Goal: Information Seeking & Learning: Learn about a topic

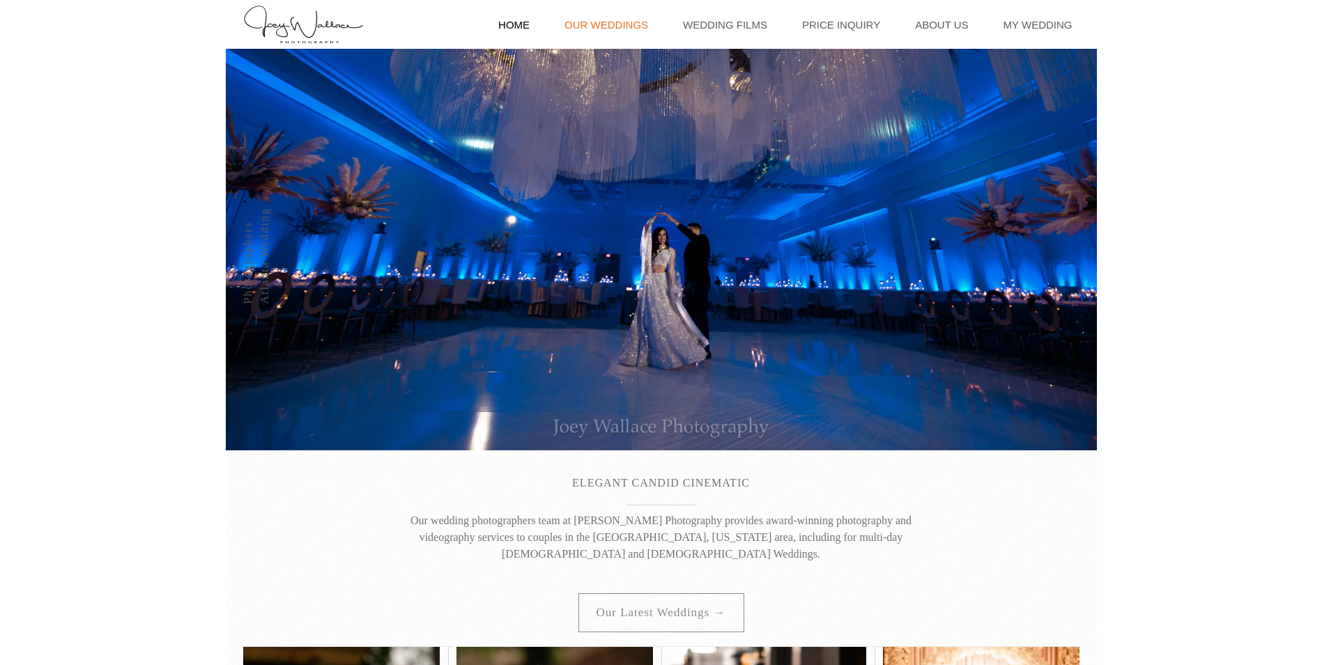
click at [612, 24] on link "Our Weddings" at bounding box center [606, 24] width 98 height 49
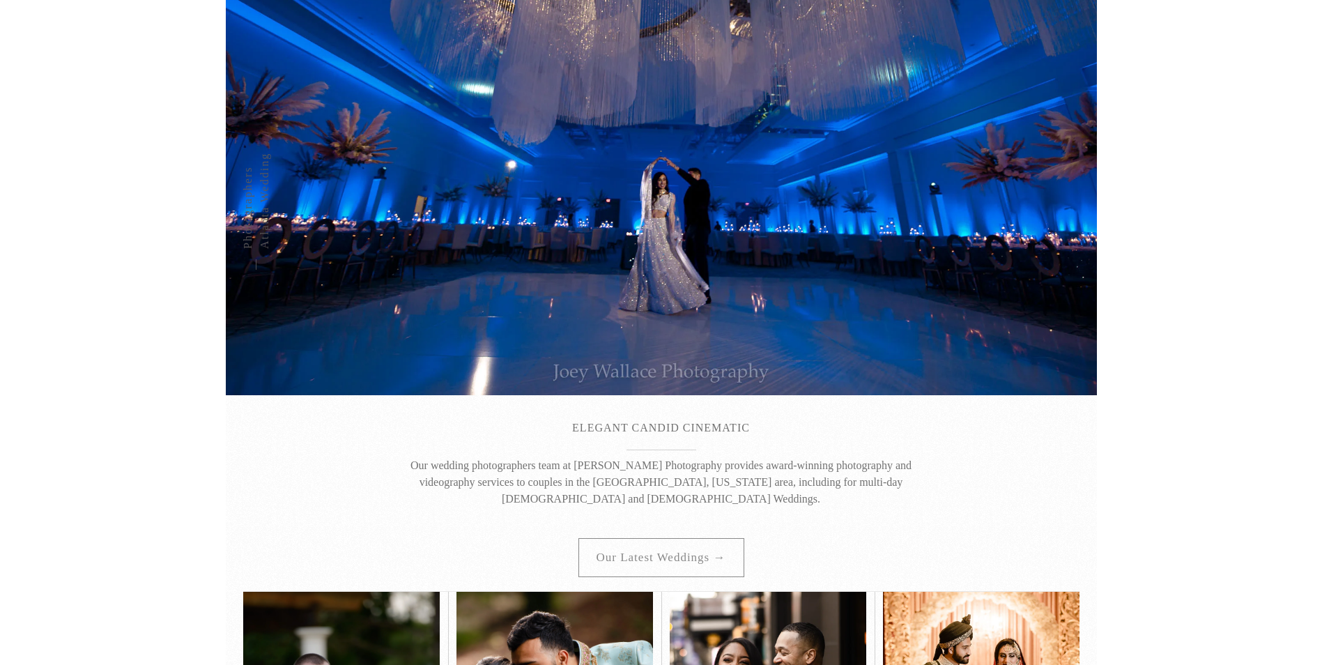
scroll to position [279, 0]
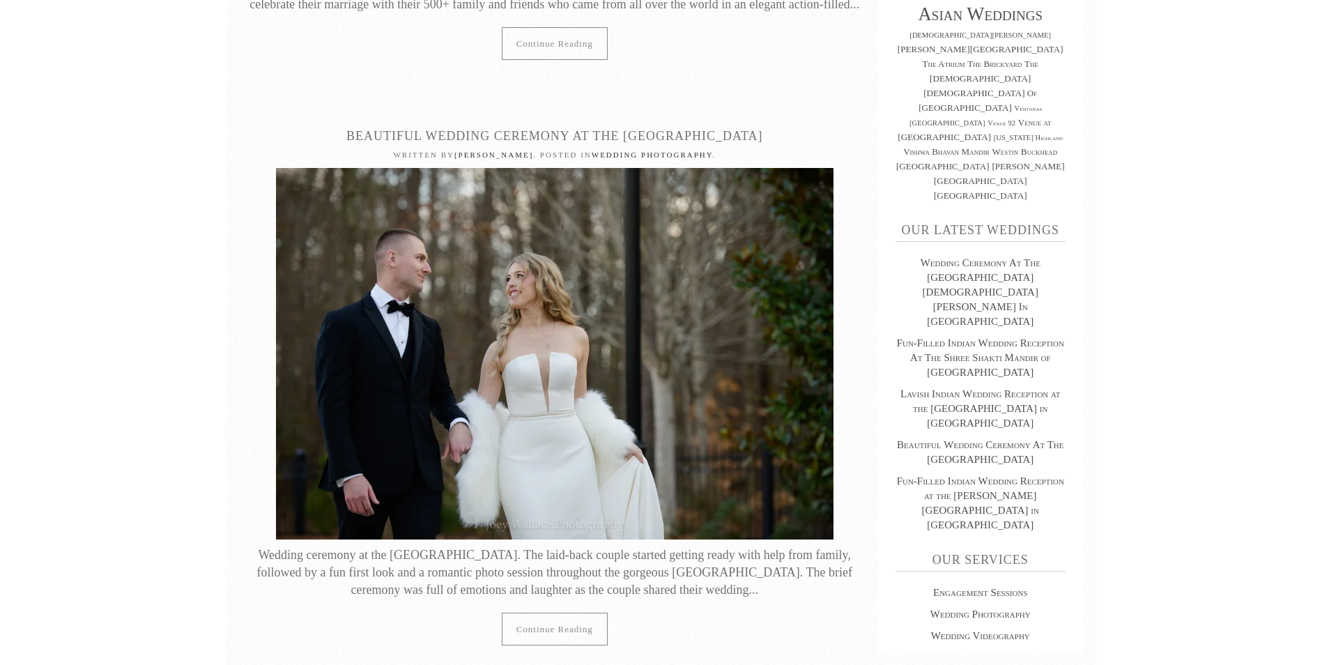
scroll to position [627, 0]
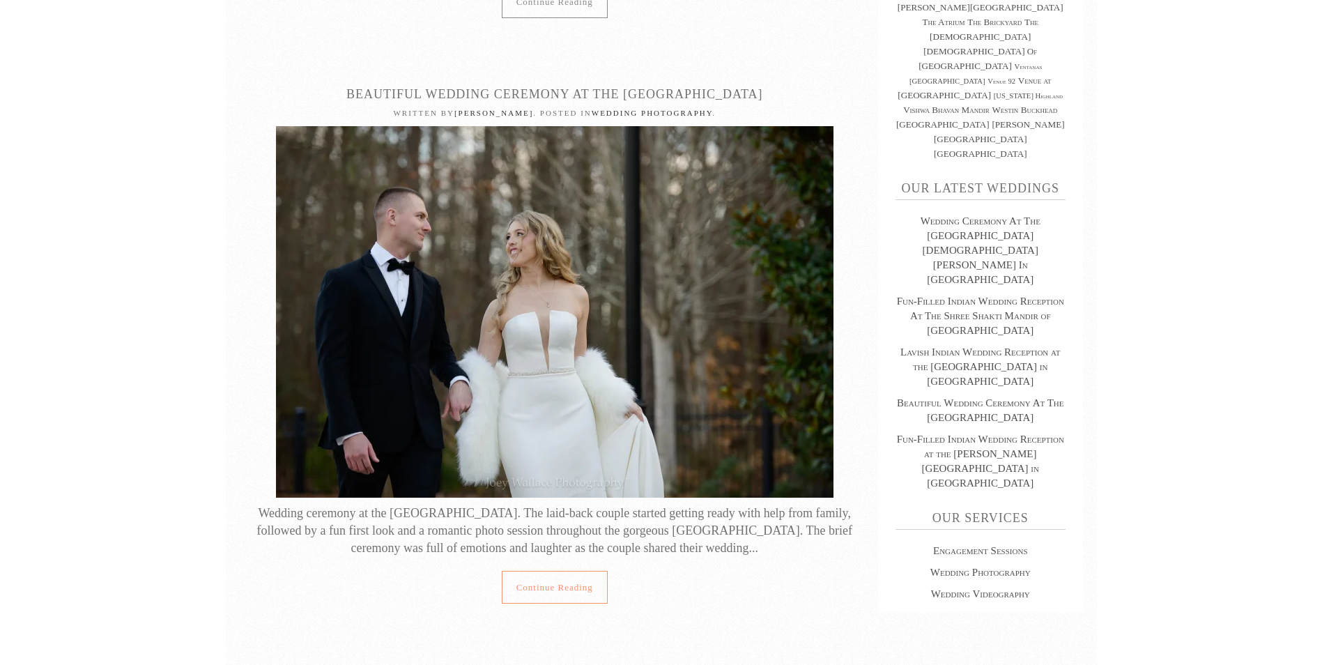
click at [559, 585] on link "Continue reading" at bounding box center [555, 587] width 106 height 33
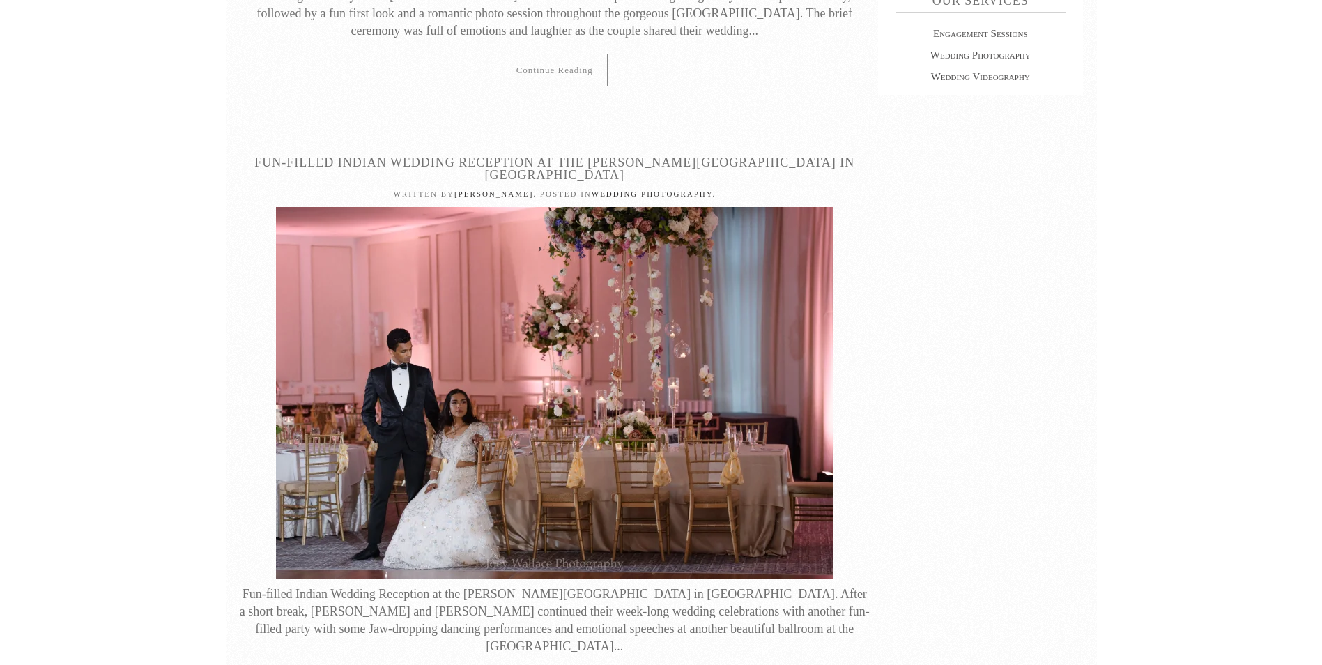
scroll to position [1185, 0]
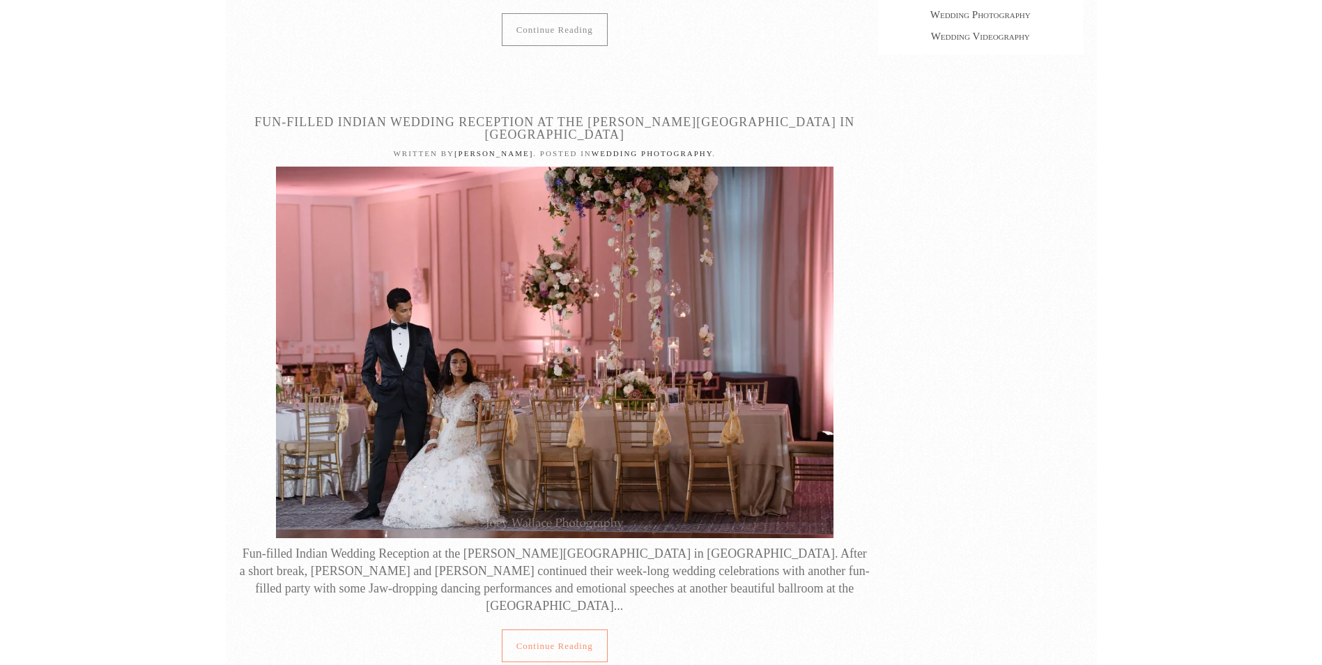
click at [546, 629] on link "Continue reading" at bounding box center [555, 645] width 106 height 33
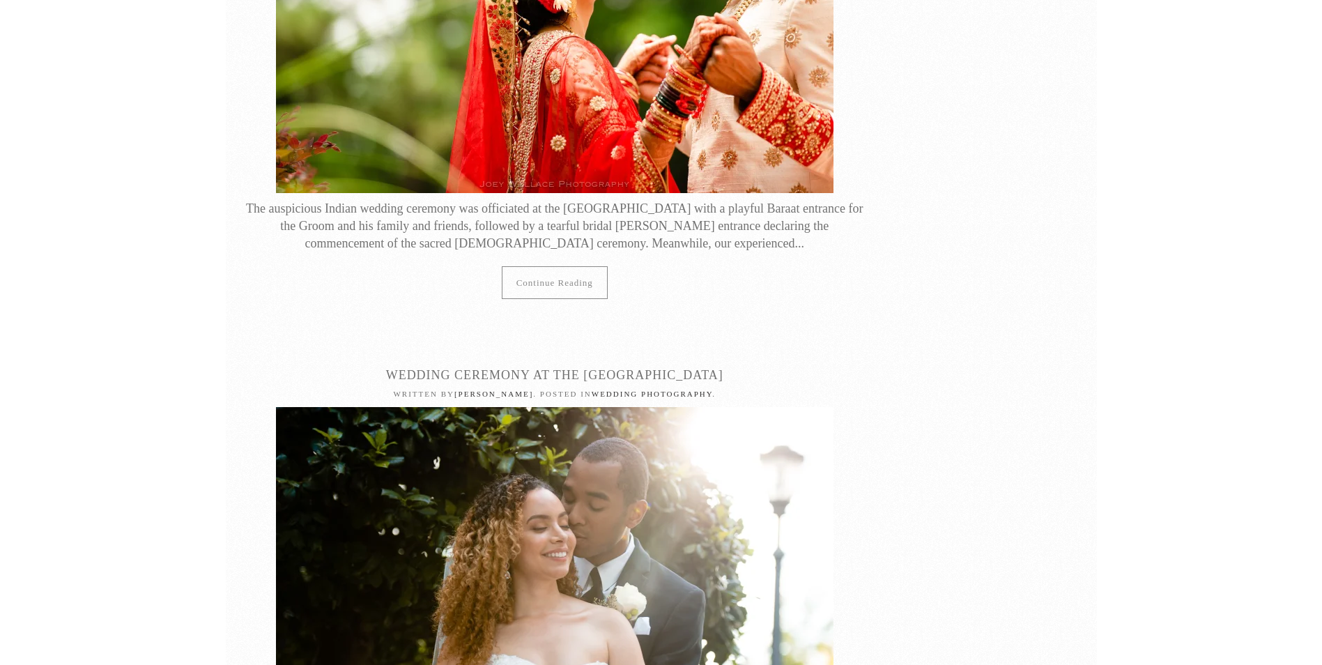
scroll to position [5296, 0]
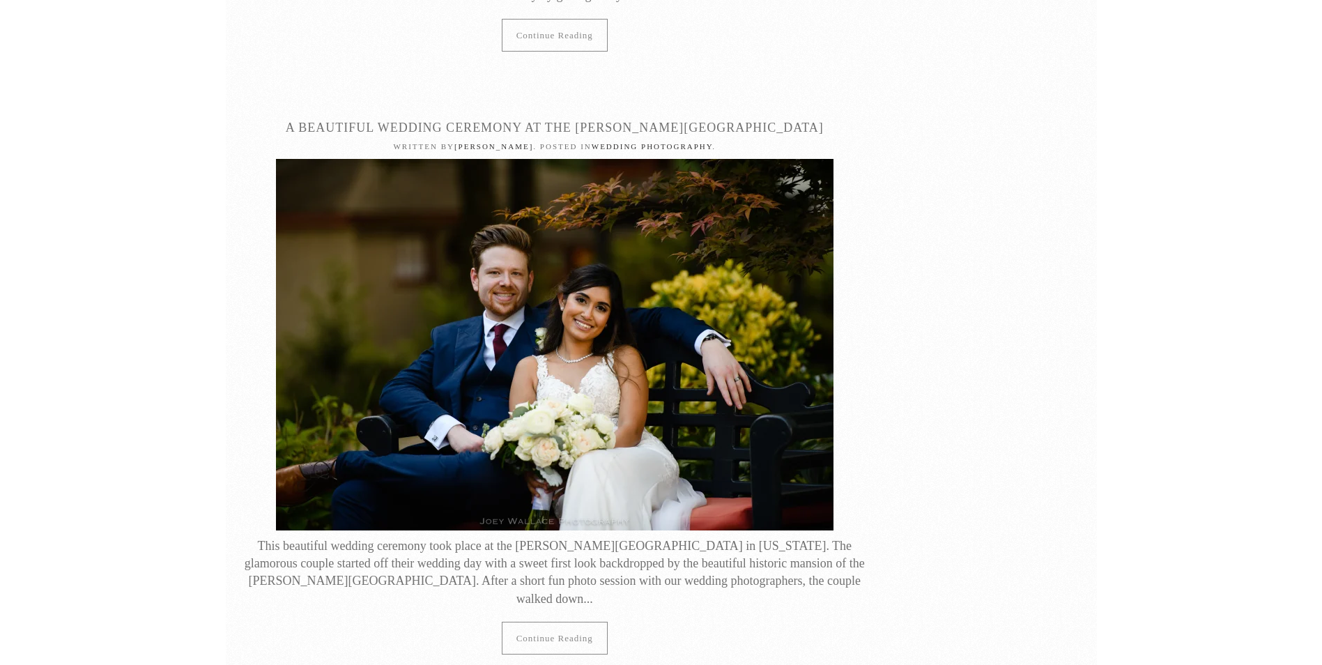
scroll to position [5993, 0]
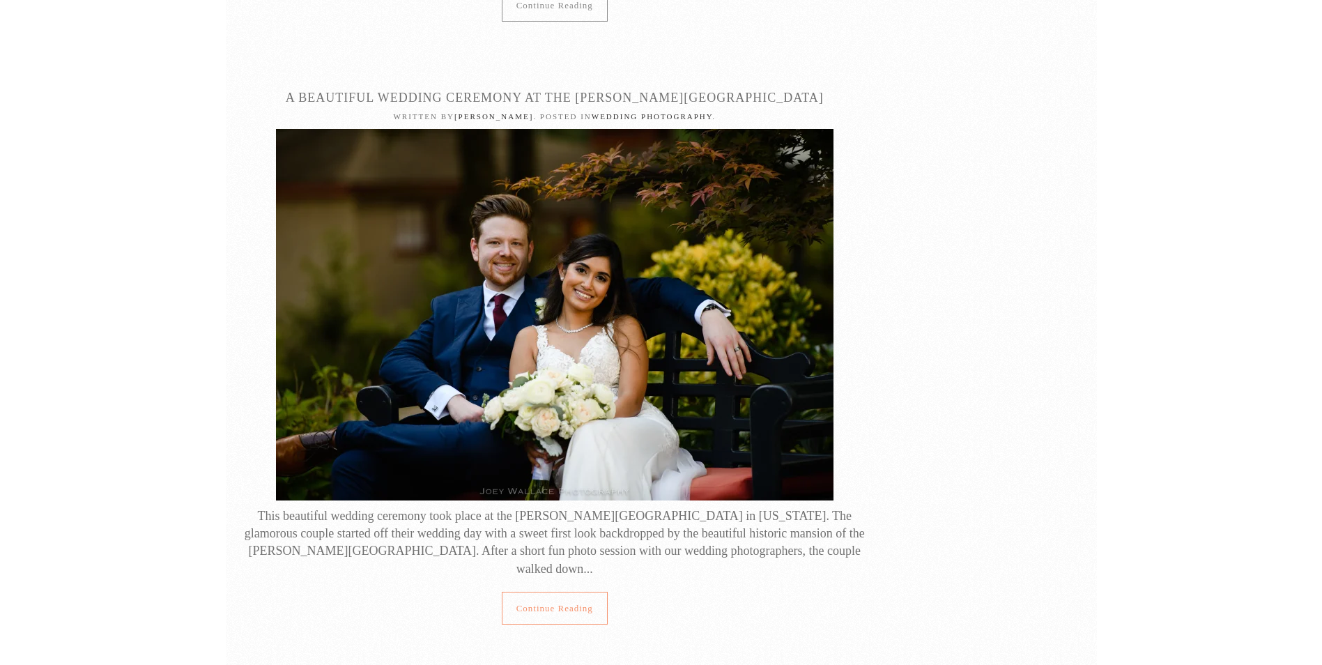
click at [559, 592] on link "Continue reading" at bounding box center [555, 608] width 106 height 33
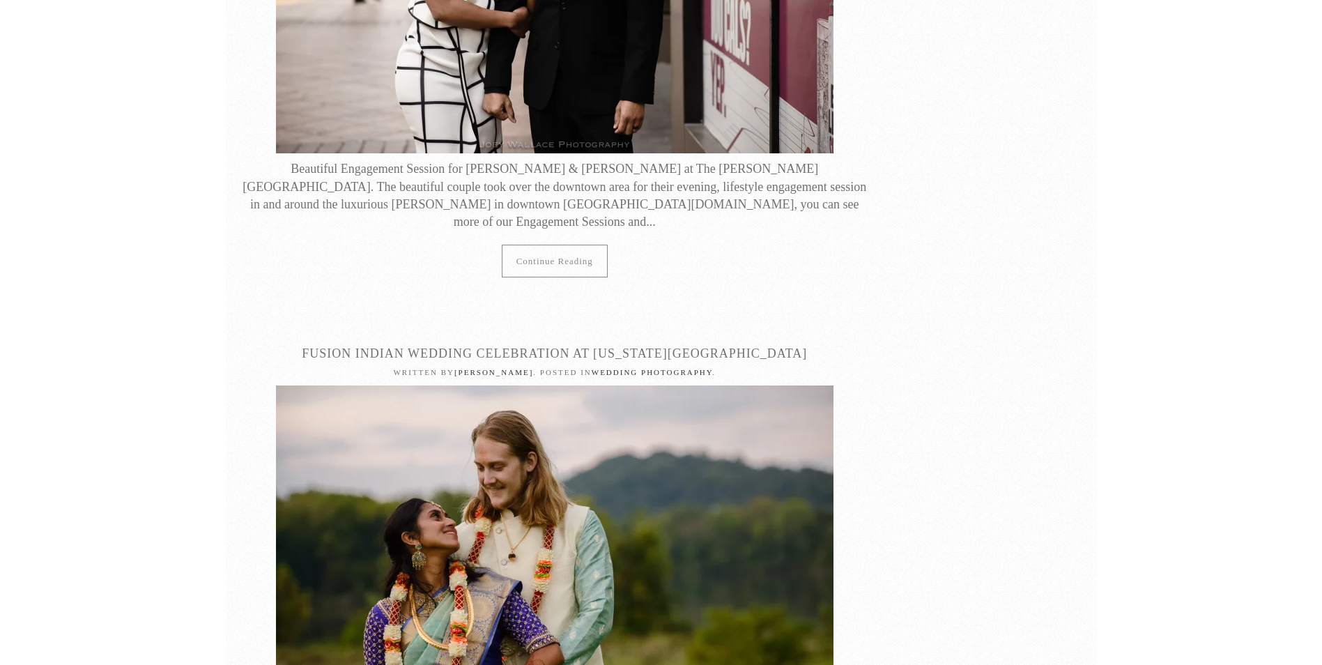
scroll to position [7735, 0]
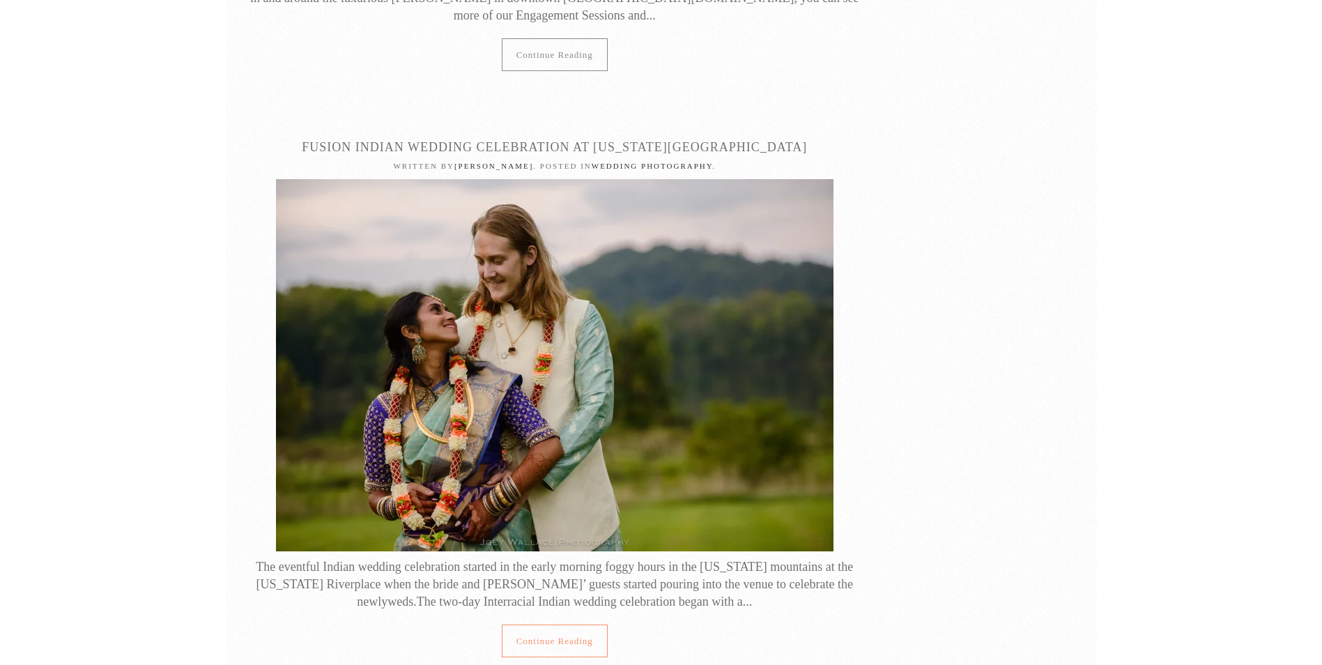
click at [553, 624] on link "Continue reading" at bounding box center [555, 640] width 106 height 33
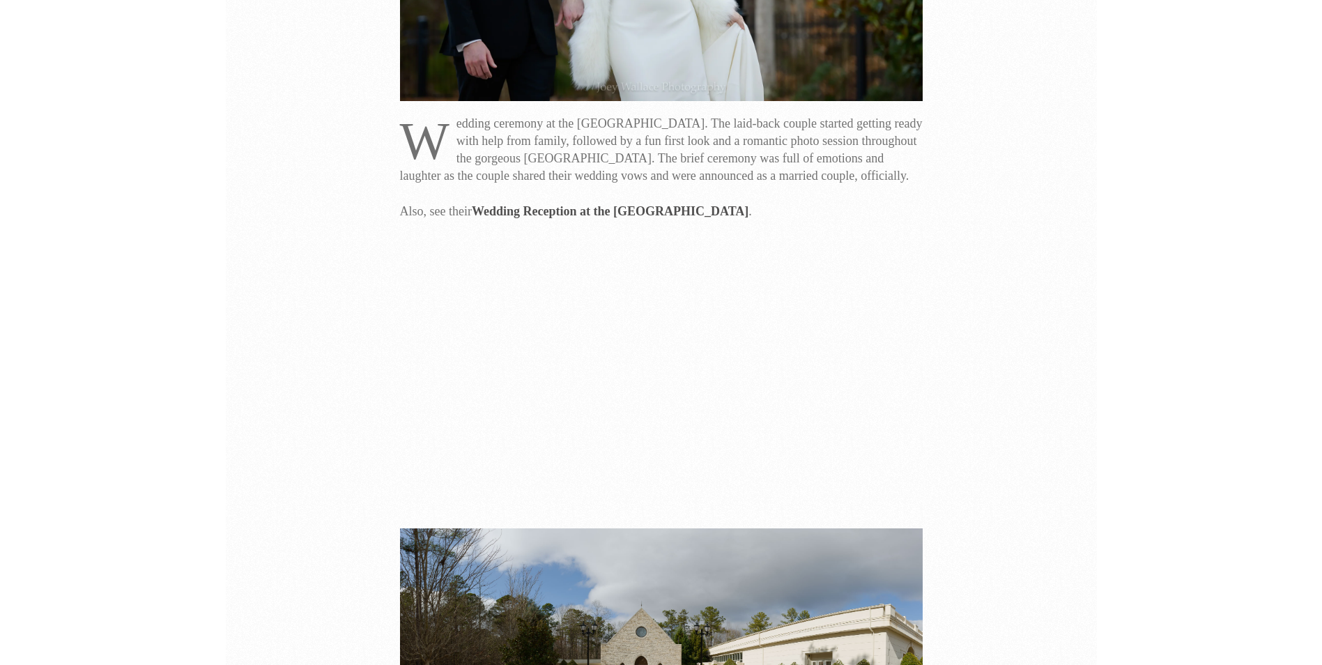
scroll to position [418, 0]
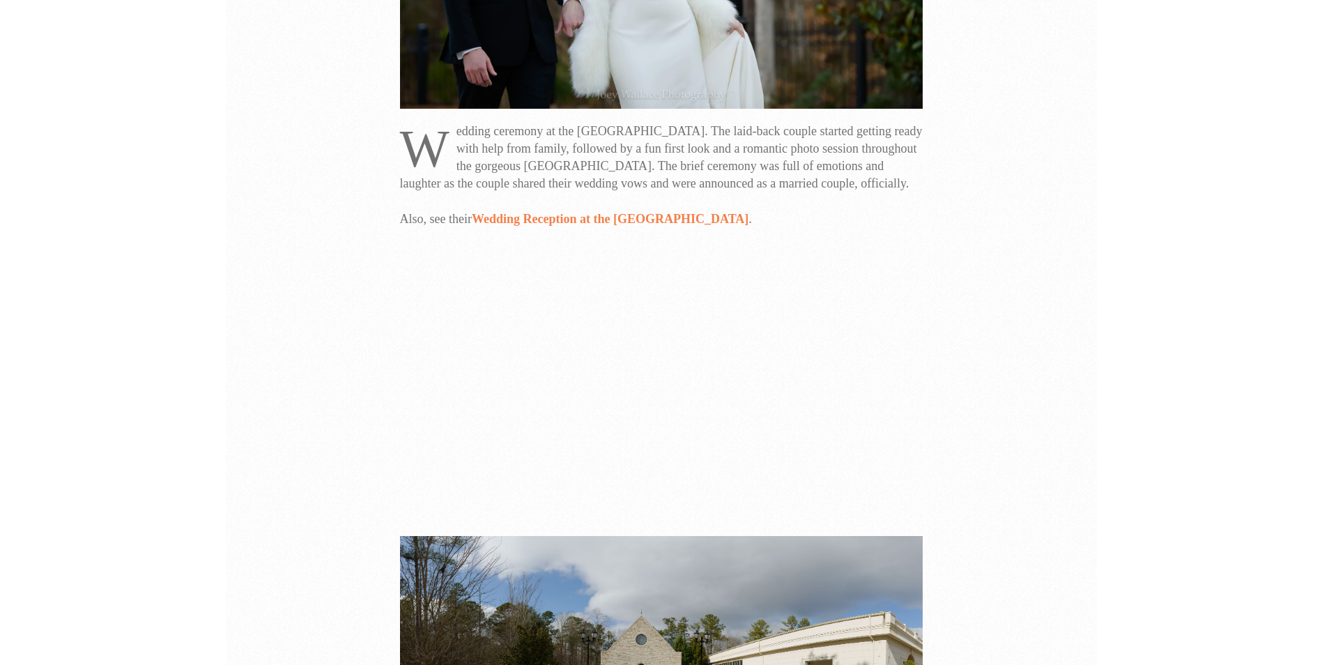
click at [568, 226] on link "Wedding Reception at the Ashton Gardens" at bounding box center [610, 219] width 277 height 14
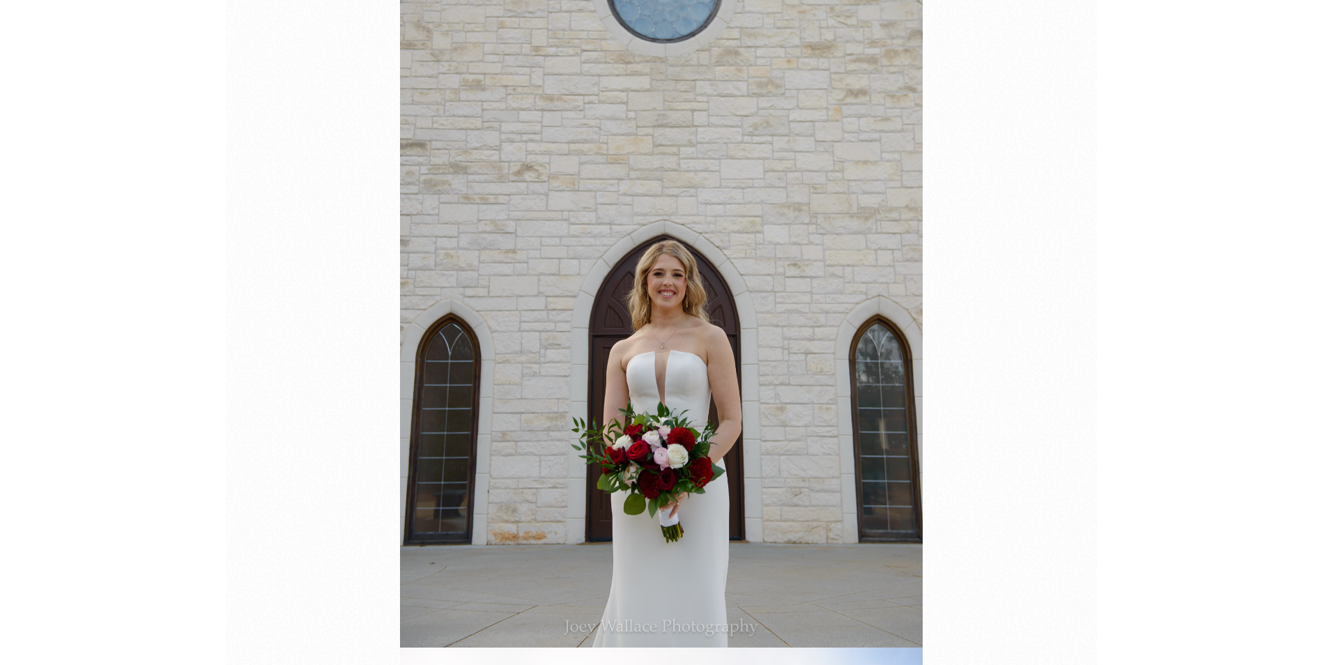
scroll to position [1951, 0]
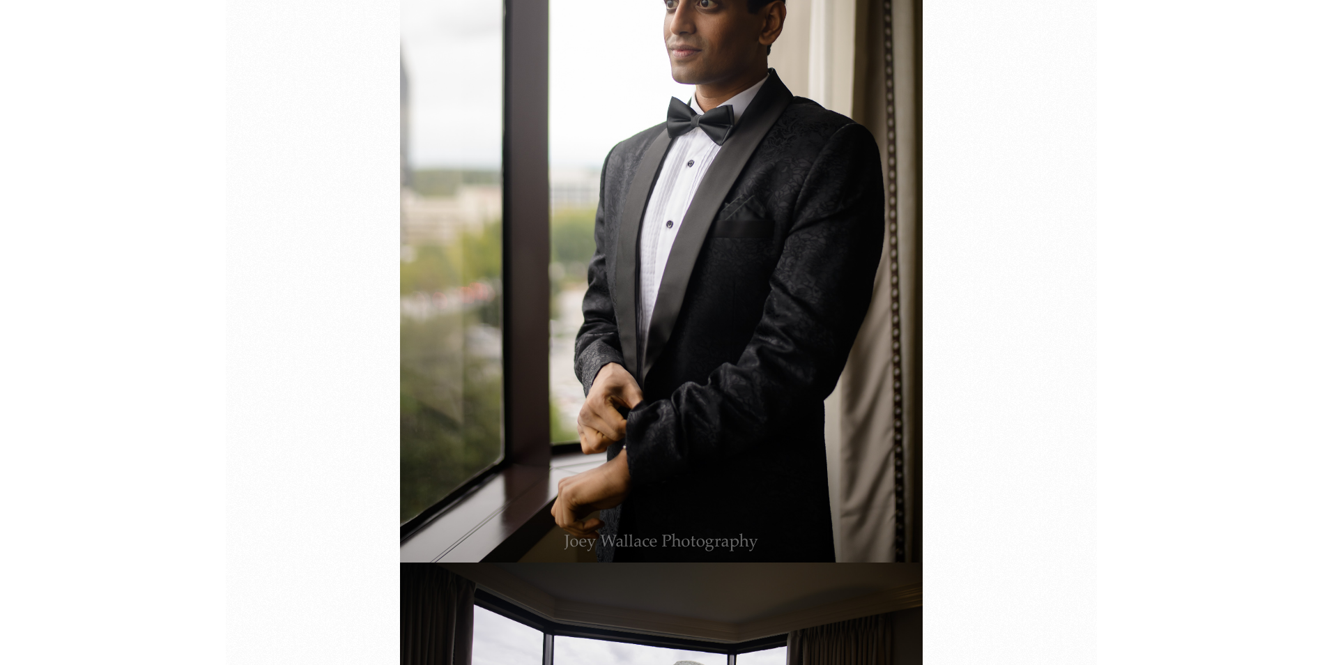
scroll to position [8014, 0]
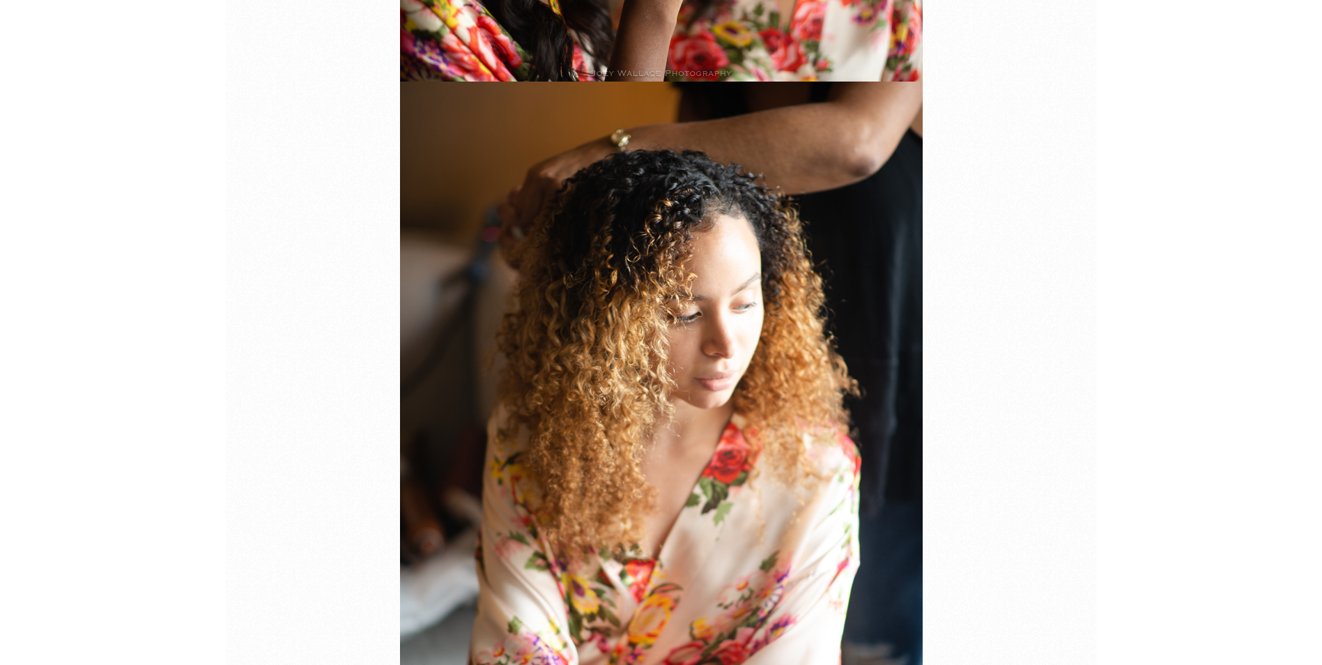
scroll to position [2578, 0]
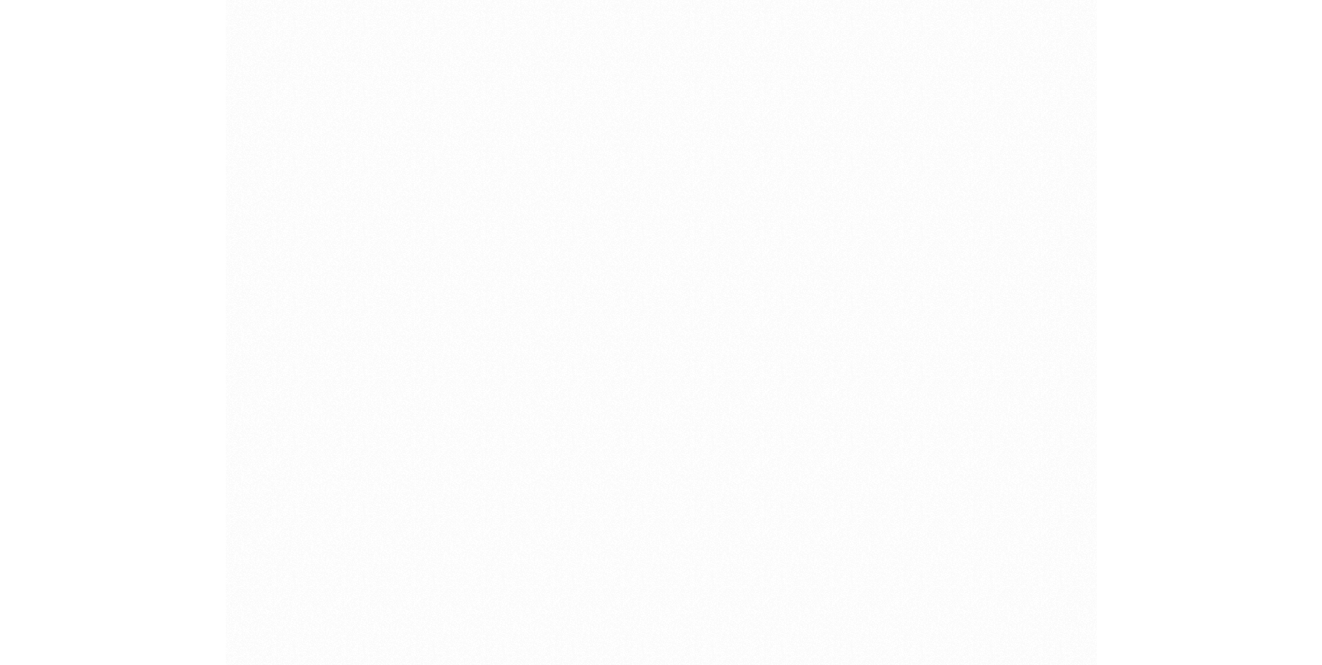
scroll to position [6620, 0]
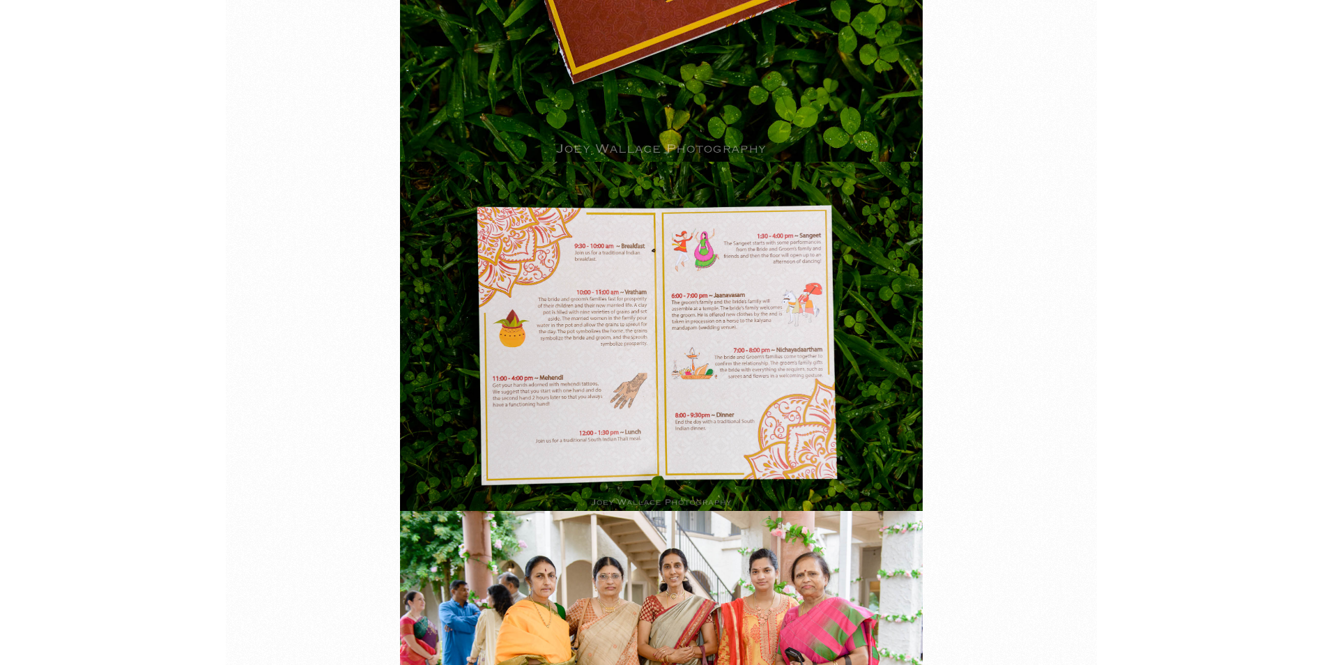
click at [629, 318] on img at bounding box center [661, 336] width 523 height 349
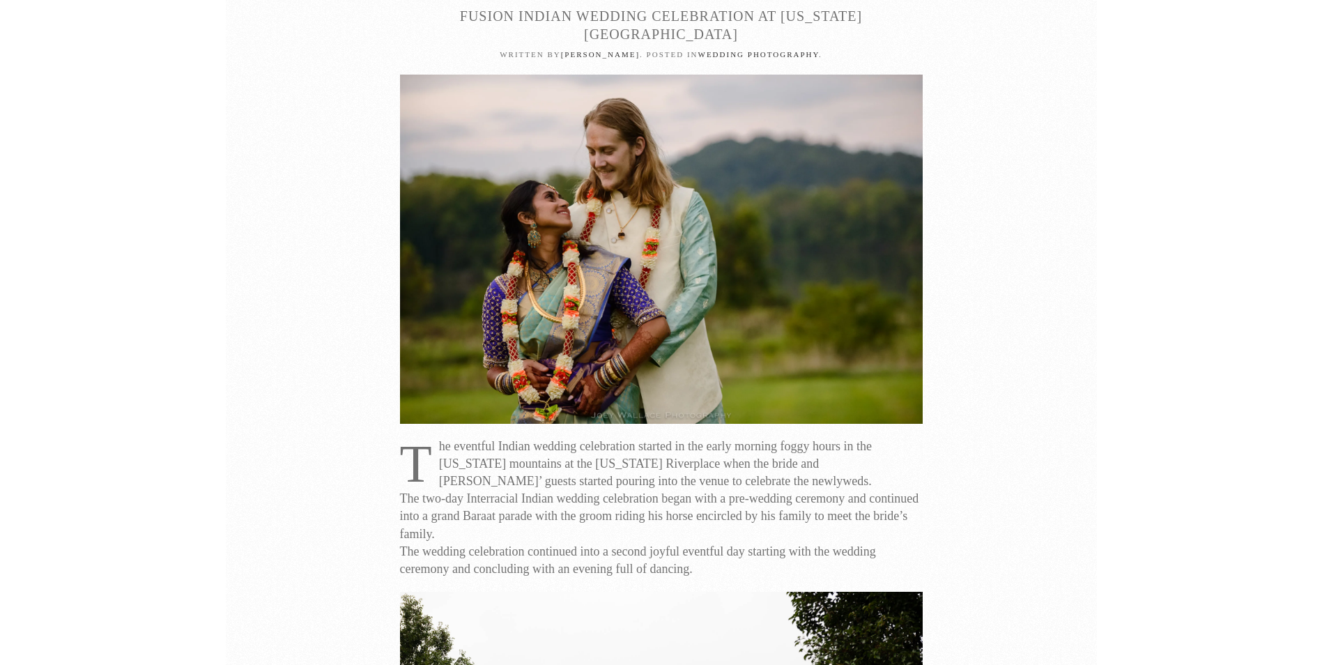
scroll to position [0, 0]
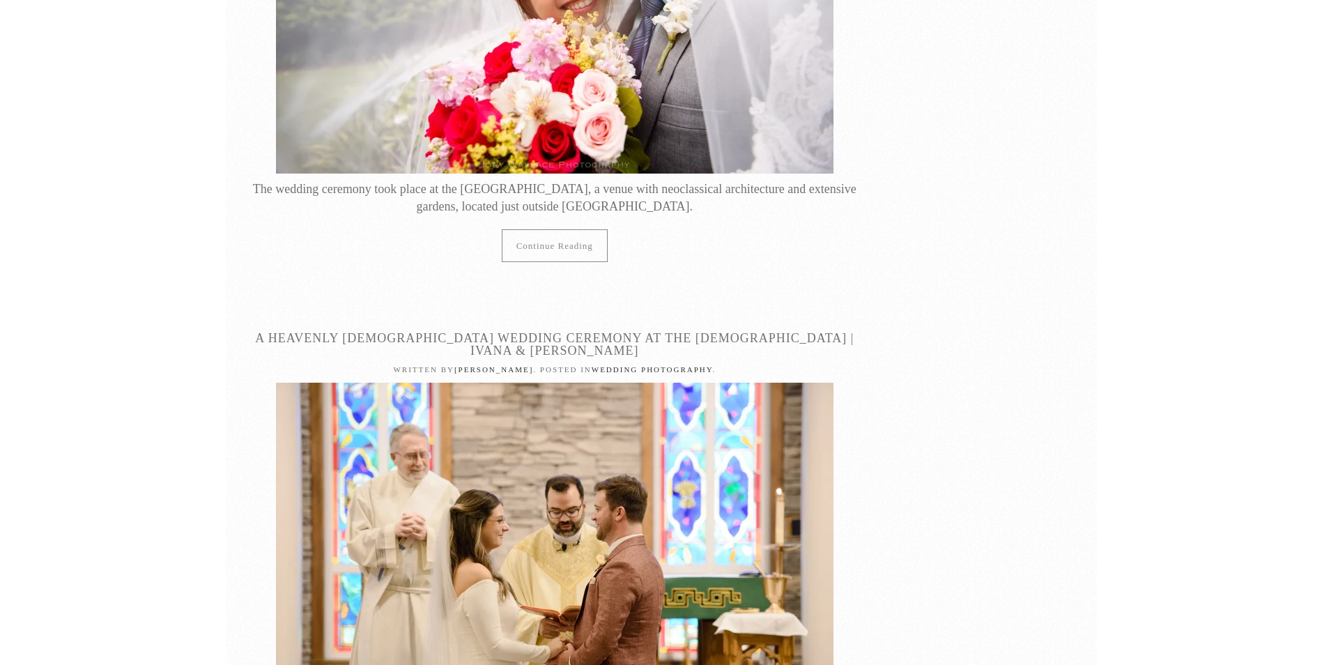
scroll to position [17770, 0]
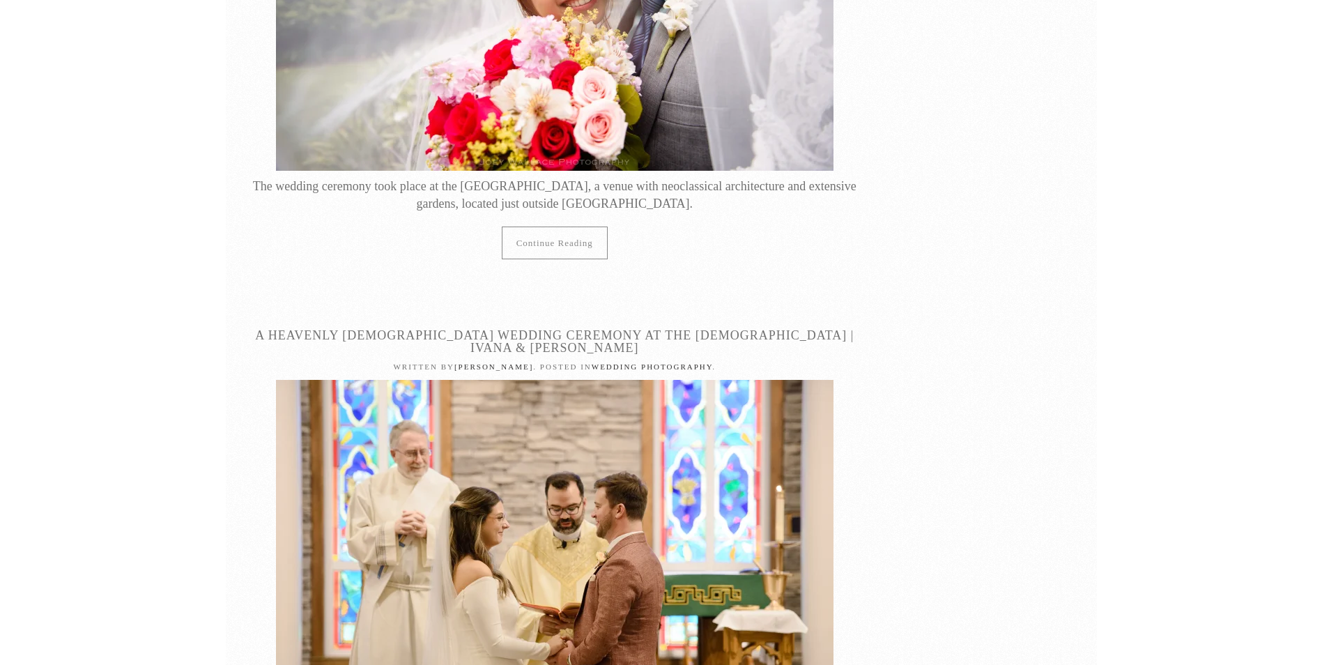
click at [574, 432] on img at bounding box center [554, 566] width 557 height 372
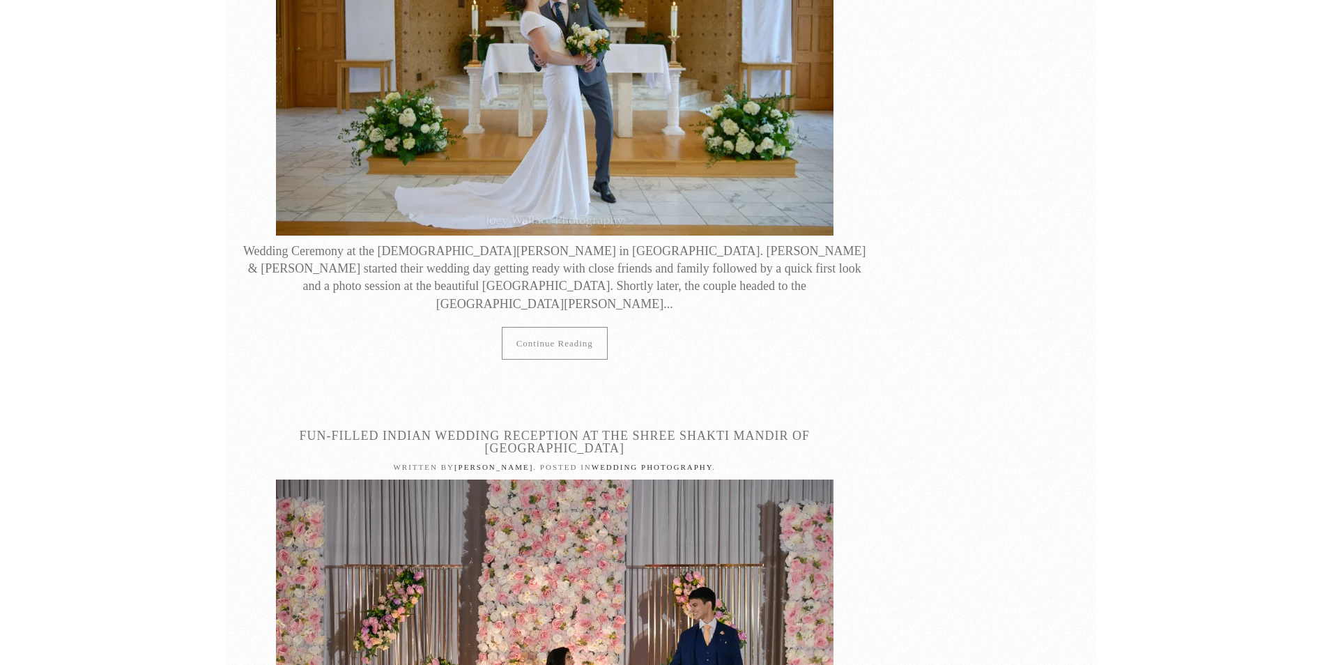
scroll to position [20279, 0]
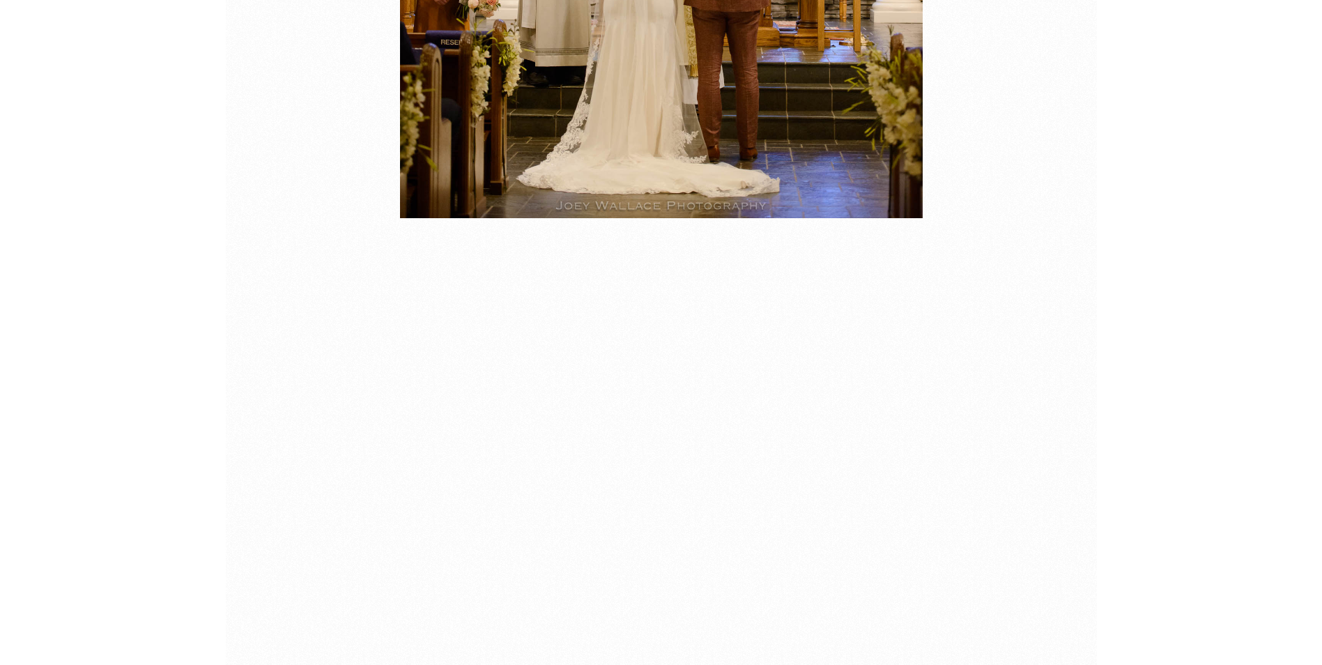
scroll to position [19721, 0]
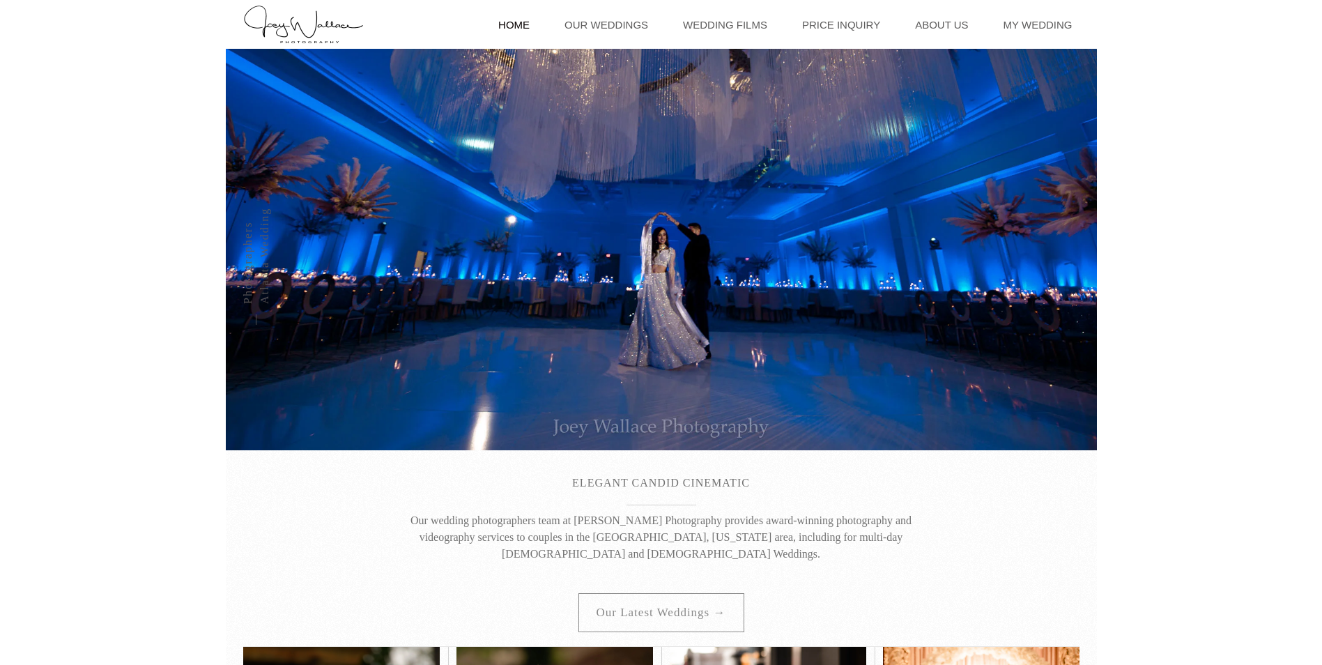
scroll to position [279, 0]
